Goal: Task Accomplishment & Management: Complete application form

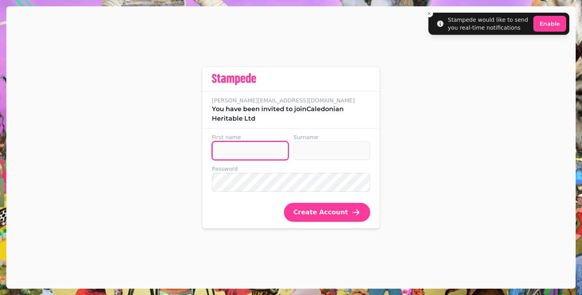
click at [255, 148] on input "First name" at bounding box center [250, 150] width 77 height 19
type input "********"
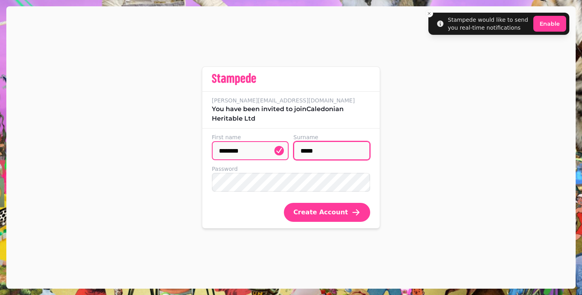
type input "*****"
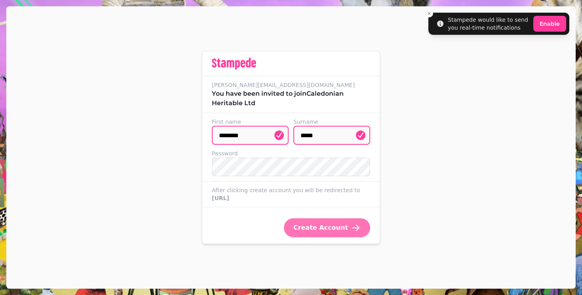
click at [321, 231] on span "Create Account" at bounding box center [320, 228] width 55 height 6
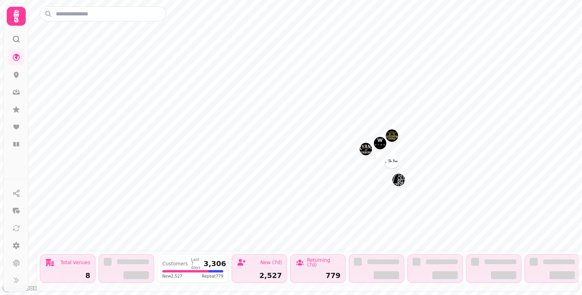
click at [378, 141] on img "Why Not" at bounding box center [380, 143] width 12 height 12
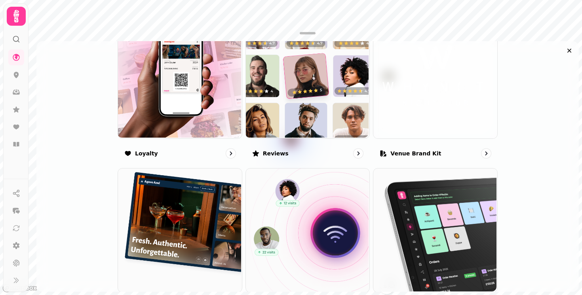
scroll to position [486, 0]
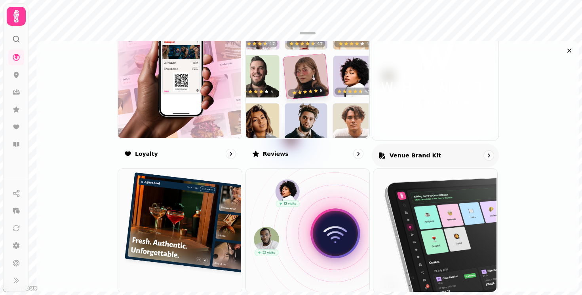
click at [436, 122] on img at bounding box center [435, 77] width 126 height 126
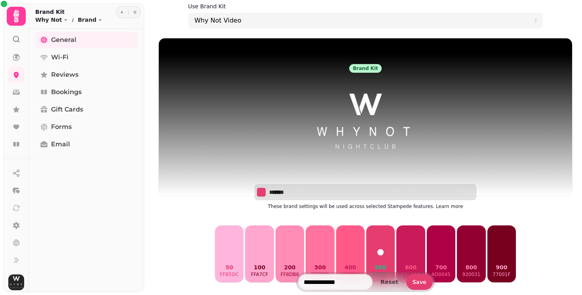
click at [365, 102] on img at bounding box center [365, 122] width 127 height 99
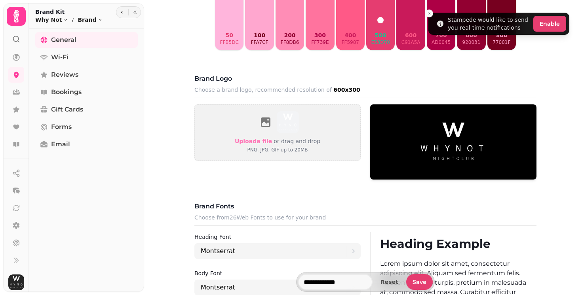
scroll to position [220, 0]
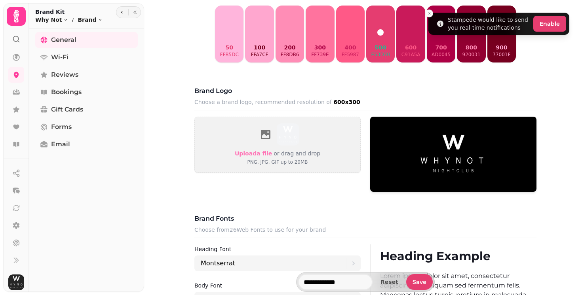
click at [455, 150] on img at bounding box center [453, 154] width 166 height 75
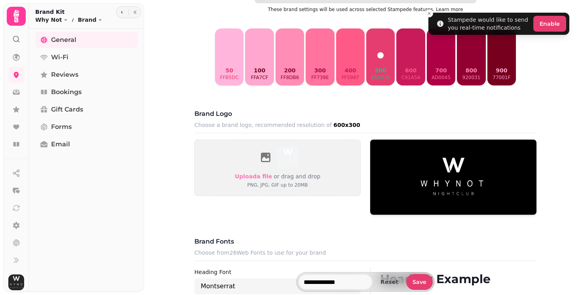
scroll to position [200, 0]
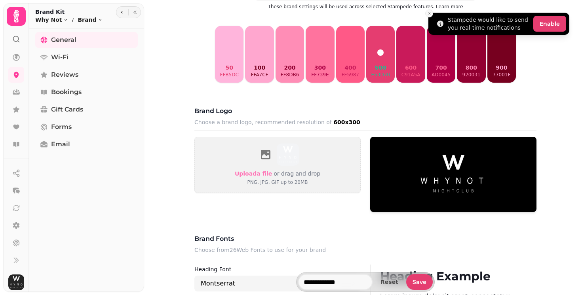
click at [430, 11] on icon "Close toast" at bounding box center [429, 13] width 5 height 5
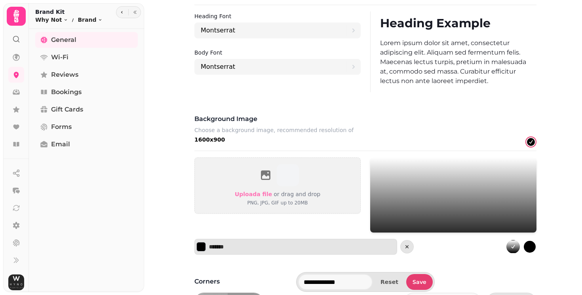
scroll to position [515, 0]
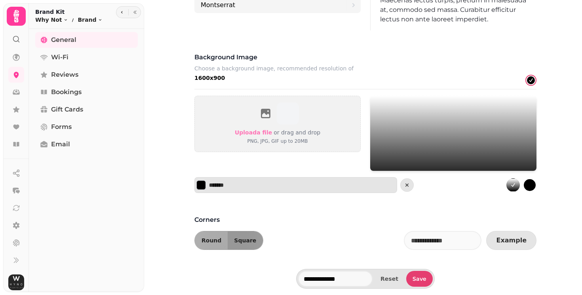
click at [514, 187] on icon "gradient" at bounding box center [513, 185] width 6 height 6
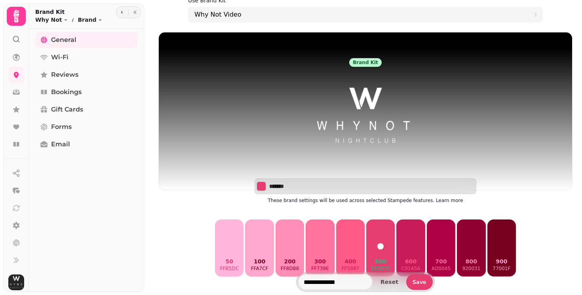
scroll to position [6, 0]
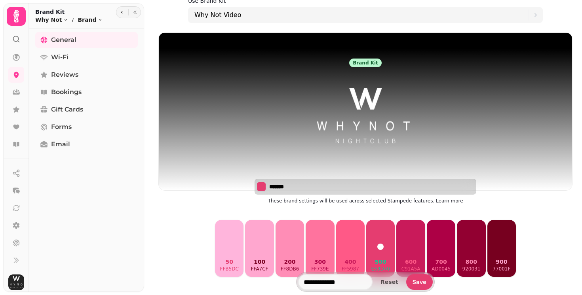
click at [260, 184] on button "Select color" at bounding box center [260, 186] width 9 height 9
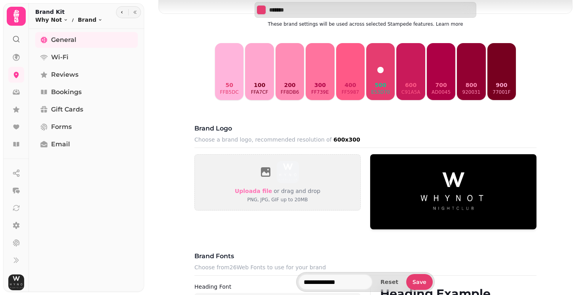
scroll to position [185, 0]
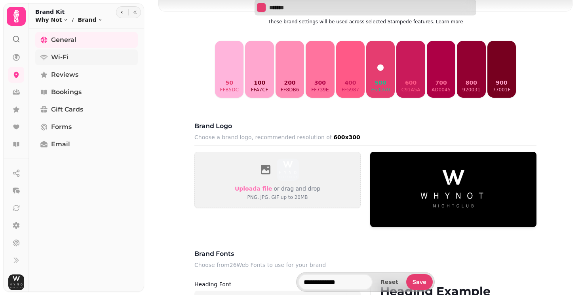
click at [65, 56] on span "Wi-Fi" at bounding box center [59, 57] width 17 height 9
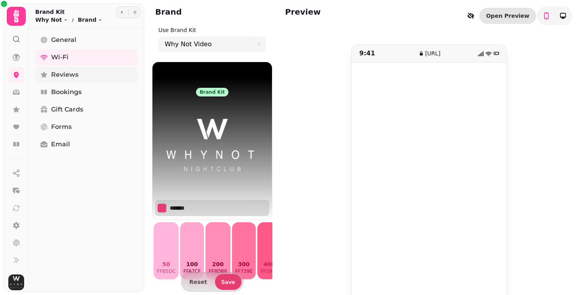
click at [76, 71] on span "Reviews" at bounding box center [64, 74] width 27 height 9
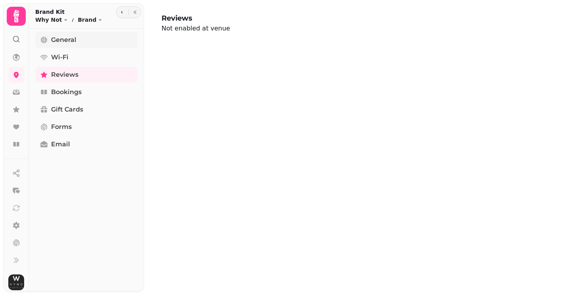
click at [61, 38] on span "General" at bounding box center [63, 39] width 25 height 9
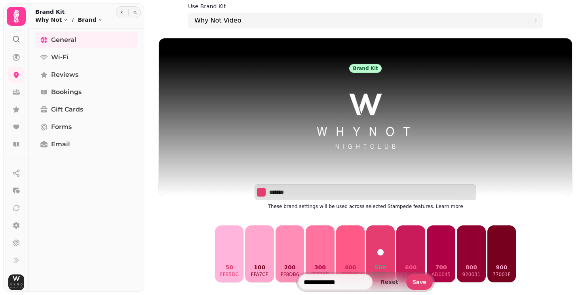
click at [70, 83] on div "General Wi-Fi Reviews Bookings Gift Cards Forms Email" at bounding box center [86, 160] width 115 height 257
click at [68, 91] on span "Bookings" at bounding box center [66, 91] width 30 height 9
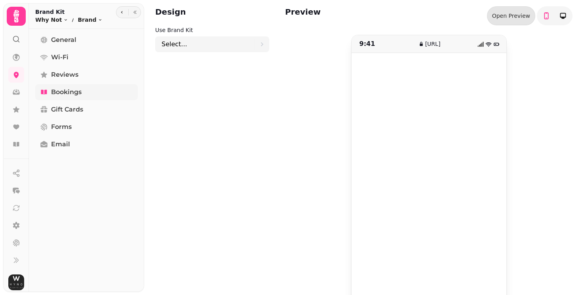
click at [74, 91] on span "Bookings" at bounding box center [66, 91] width 30 height 9
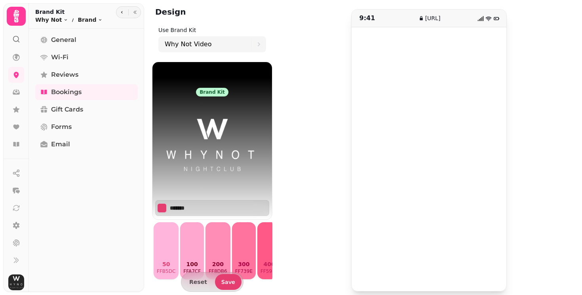
scroll to position [28, 0]
click at [85, 110] on link "Gift Cards" at bounding box center [86, 110] width 102 height 16
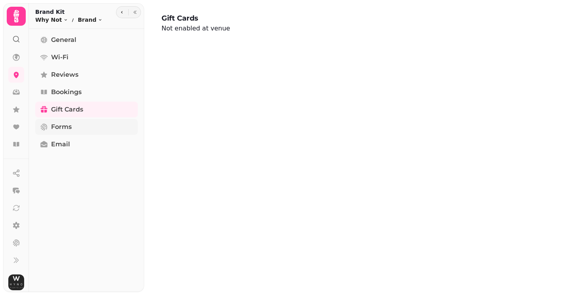
click at [78, 126] on link "Forms" at bounding box center [86, 127] width 102 height 16
click at [72, 142] on link "Email" at bounding box center [86, 145] width 102 height 16
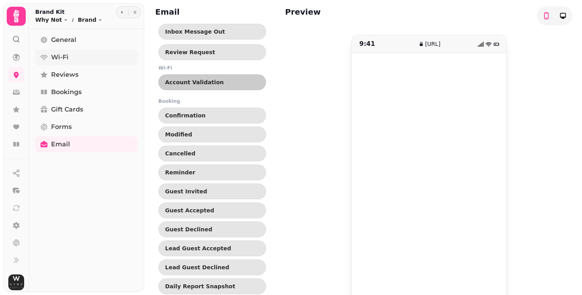
click at [69, 58] on link "Wi-Fi" at bounding box center [86, 57] width 102 height 16
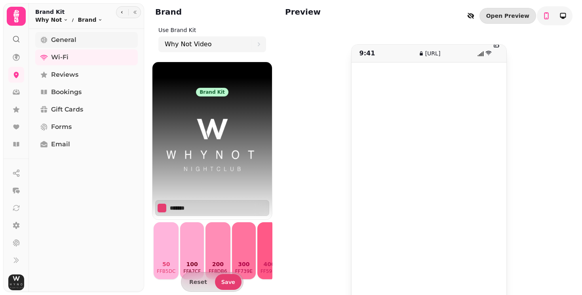
click at [72, 40] on span "General" at bounding box center [63, 39] width 25 height 9
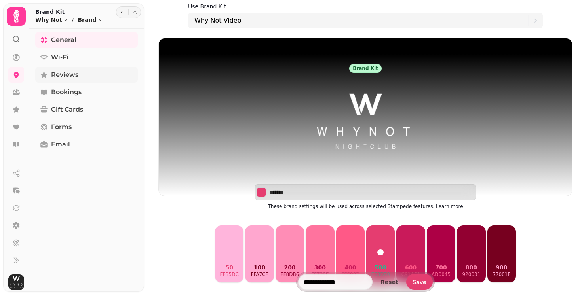
click at [66, 69] on link "Reviews" at bounding box center [86, 75] width 102 height 16
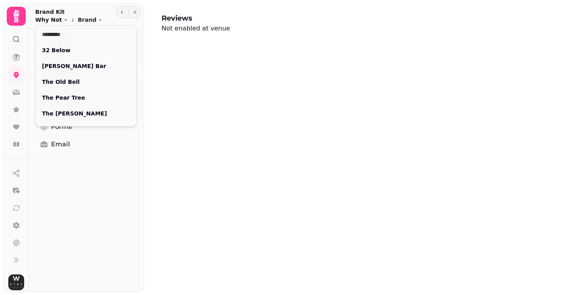
click at [59, 20] on html "Reviews Not enabled at venue 31 Brand Kit Why Not Toggle menu Brand Toggle menu…" at bounding box center [291, 147] width 582 height 295
click at [59, 19] on html "Reviews Not enabled at venue 31 Brand Kit Why Not Toggle menu Brand Toggle menu…" at bounding box center [291, 147] width 582 height 295
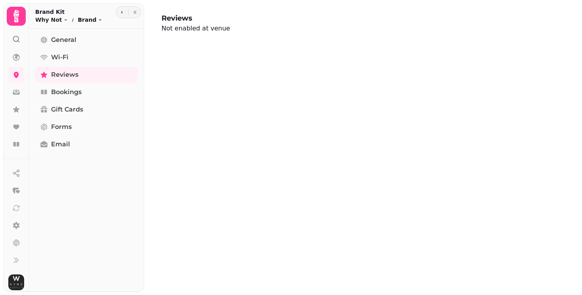
click at [82, 21] on html "Reviews Not enabled at venue 31 Brand Kit Why Not Toggle menu Brand Toggle menu…" at bounding box center [291, 147] width 582 height 295
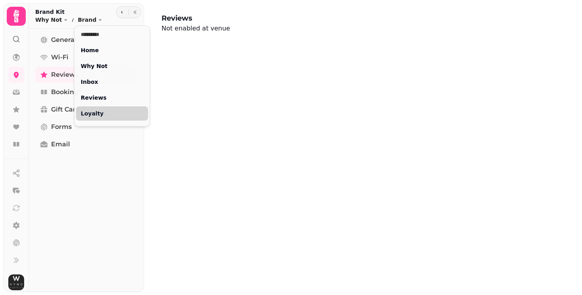
click at [91, 114] on link "Loyalty" at bounding box center [112, 113] width 72 height 14
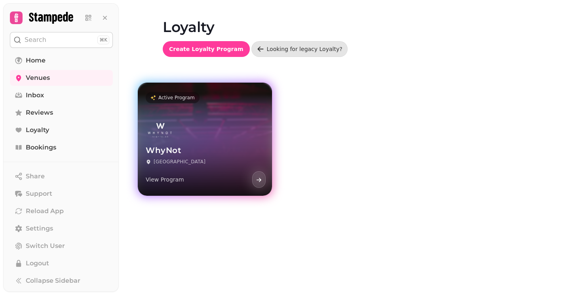
click at [191, 117] on div "WhyNot Edinburgh View Program" at bounding box center [205, 155] width 134 height 82
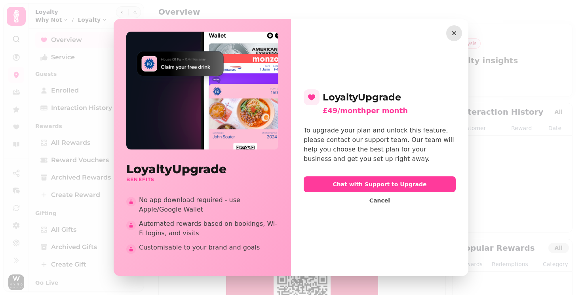
click at [453, 32] on icon "button" at bounding box center [454, 33] width 4 height 4
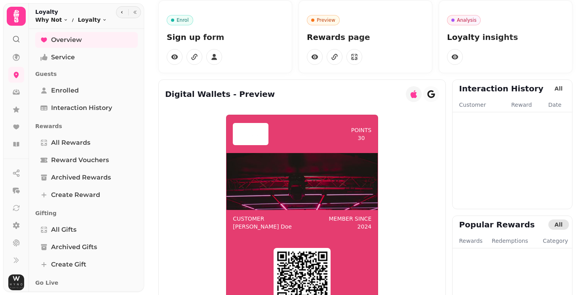
scroll to position [32, 0]
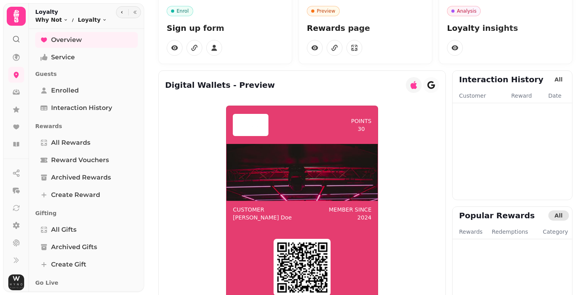
click at [341, 145] on img at bounding box center [301, 172] width 151 height 57
click at [326, 205] on div "Customer John Doe Member since 2024" at bounding box center [301, 213] width 151 height 25
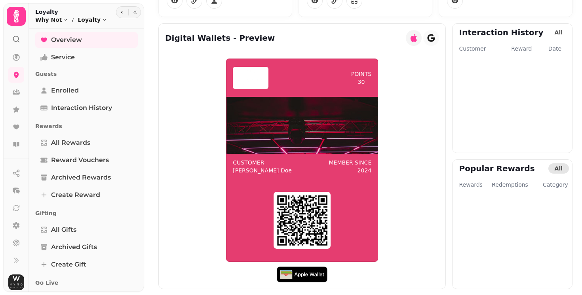
scroll to position [79, 0]
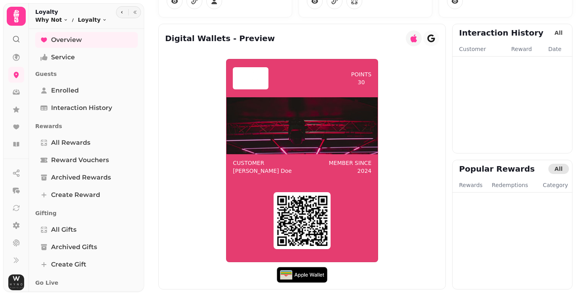
click at [299, 197] on img at bounding box center [302, 220] width 51 height 51
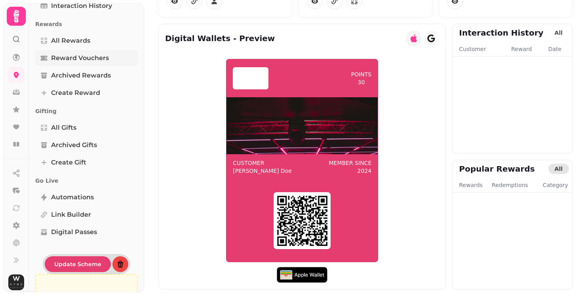
scroll to position [113, 0]
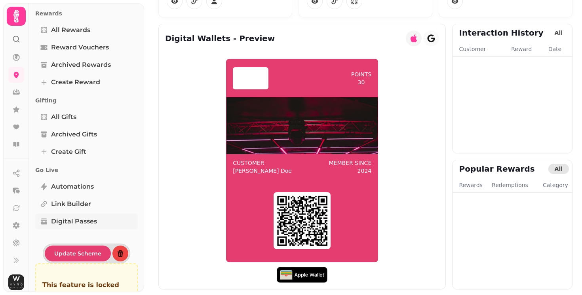
click at [63, 224] on span "Digital Passes" at bounding box center [74, 221] width 46 height 9
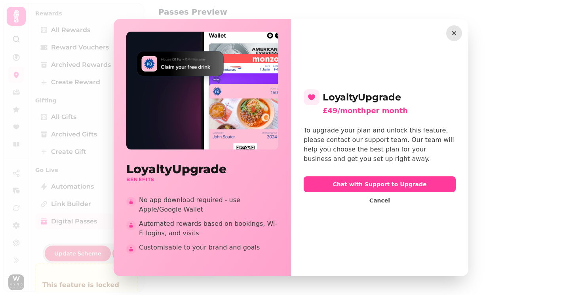
click at [455, 34] on icon "button" at bounding box center [454, 33] width 4 height 4
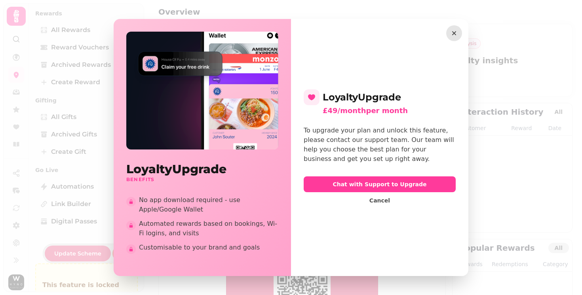
click at [452, 32] on icon "button" at bounding box center [454, 33] width 8 height 8
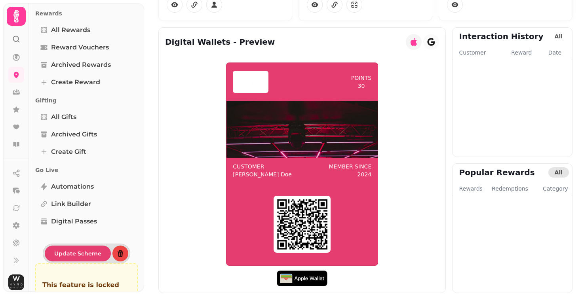
scroll to position [75, 0]
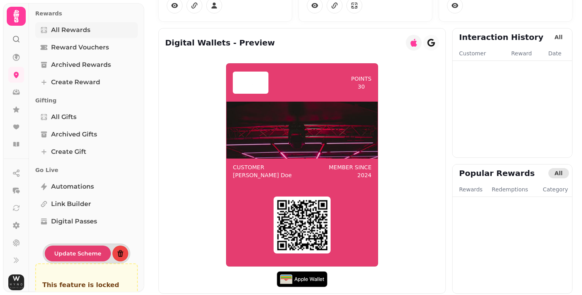
click at [85, 28] on span "All Rewards" at bounding box center [70, 29] width 39 height 9
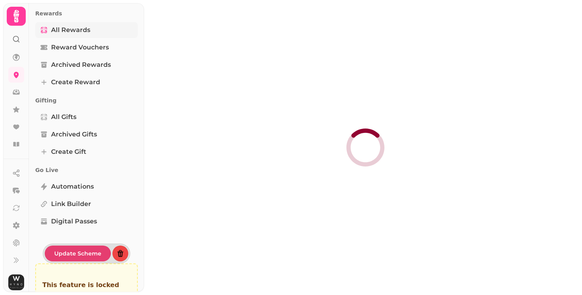
select select "**"
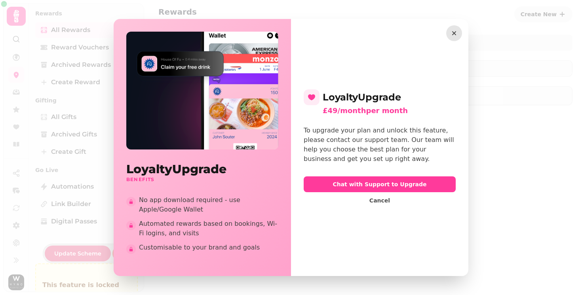
click at [457, 36] on icon "button" at bounding box center [454, 33] width 8 height 8
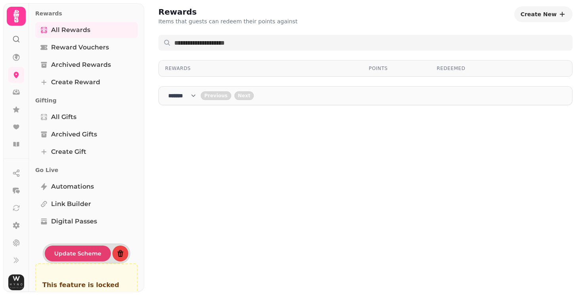
click at [201, 96] on select "**** * **** ** **** ** **** ** **** *** **** *** **** ***" at bounding box center [184, 96] width 32 height 8
click at [15, 125] on icon at bounding box center [16, 127] width 6 height 5
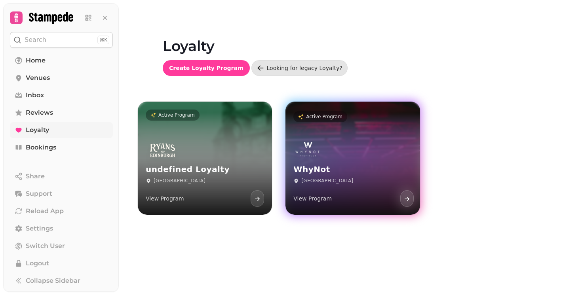
click at [332, 138] on div "WhyNot Edinburgh View Program" at bounding box center [352, 174] width 134 height 82
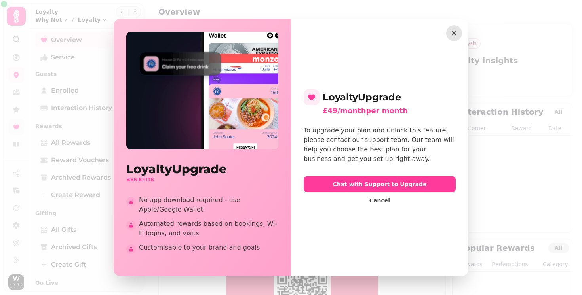
click at [454, 28] on button "button" at bounding box center [454, 33] width 16 height 16
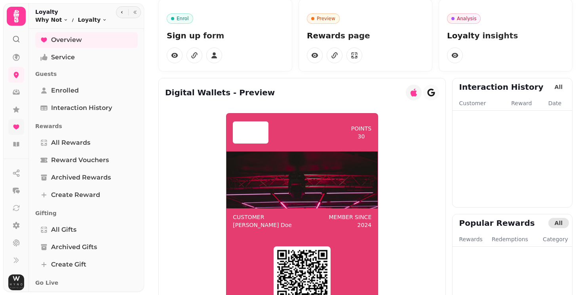
scroll to position [28, 0]
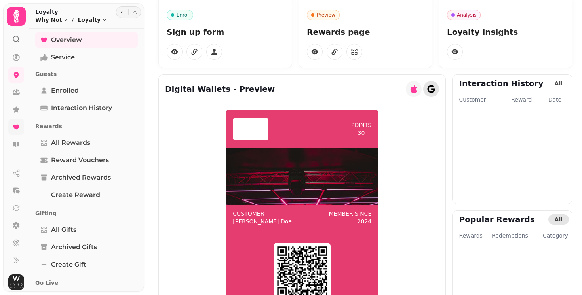
click at [435, 92] on icon "button" at bounding box center [431, 89] width 8 height 8
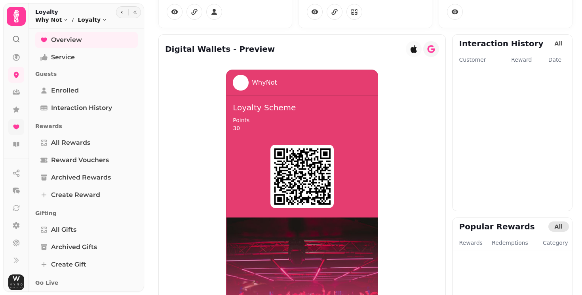
scroll to position [64, 0]
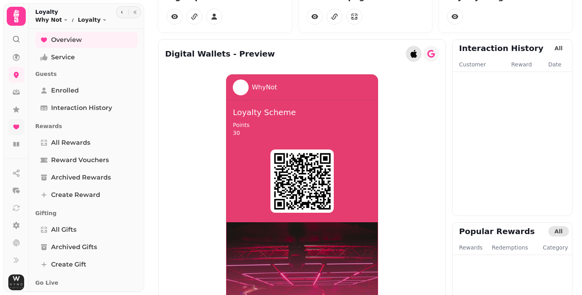
click at [421, 52] on button "button" at bounding box center [414, 54] width 16 height 16
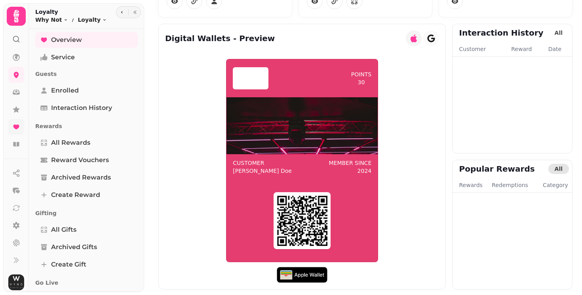
scroll to position [80, 0]
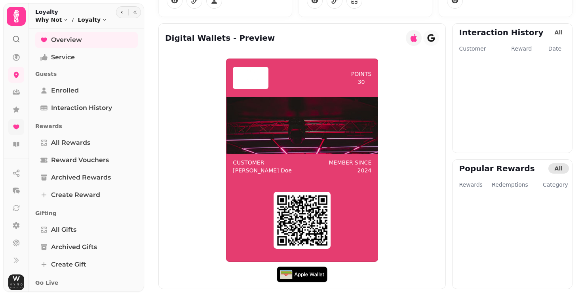
click at [263, 80] on img at bounding box center [250, 77] width 29 height 19
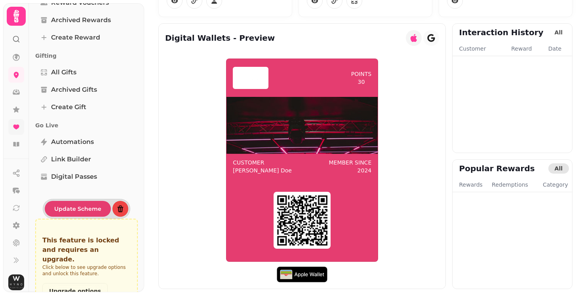
scroll to position [157, 0]
click at [86, 176] on span "Digital Passes" at bounding box center [74, 177] width 46 height 9
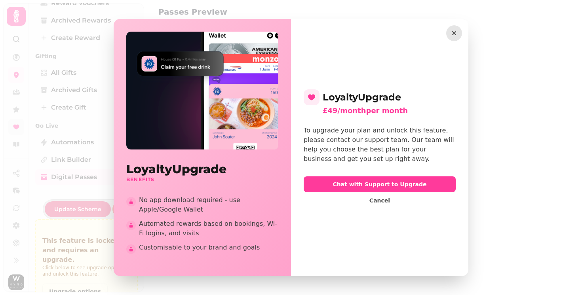
click at [454, 34] on icon "button" at bounding box center [454, 33] width 4 height 4
